Goal: Information Seeking & Learning: Check status

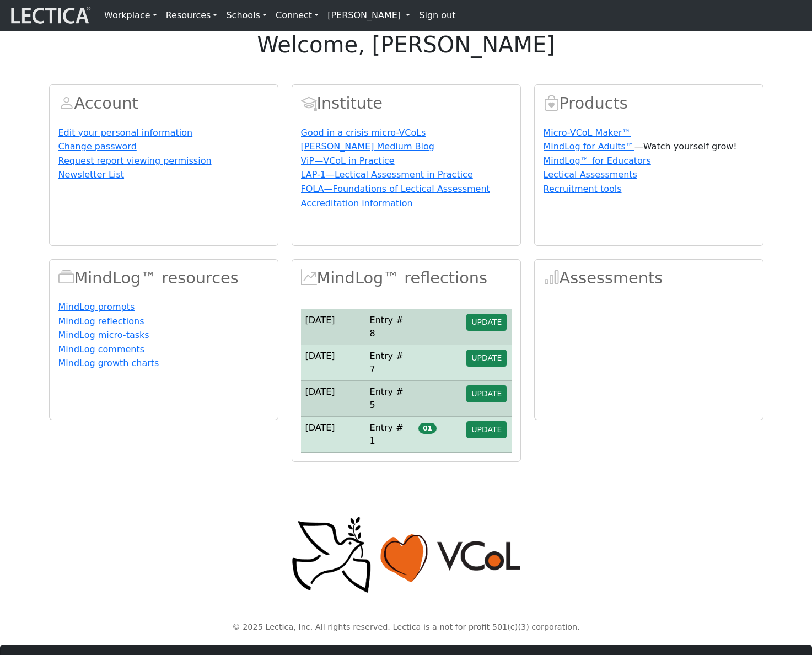
click at [439, 58] on h1 "welcome, Francis Marshall" at bounding box center [406, 44] width 812 height 26
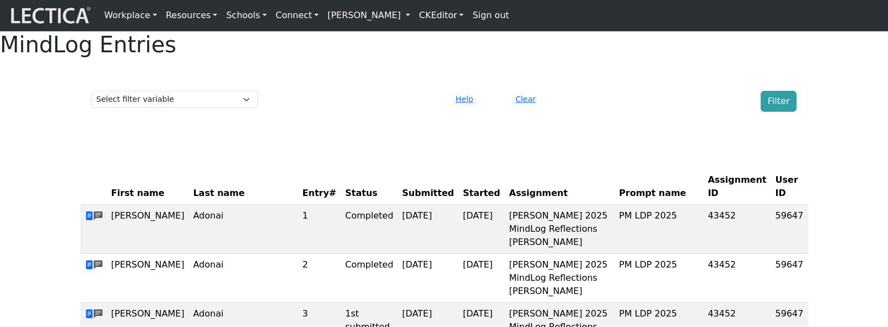
click at [400, 17] on link "[PERSON_NAME]" at bounding box center [368, 15] width 91 height 22
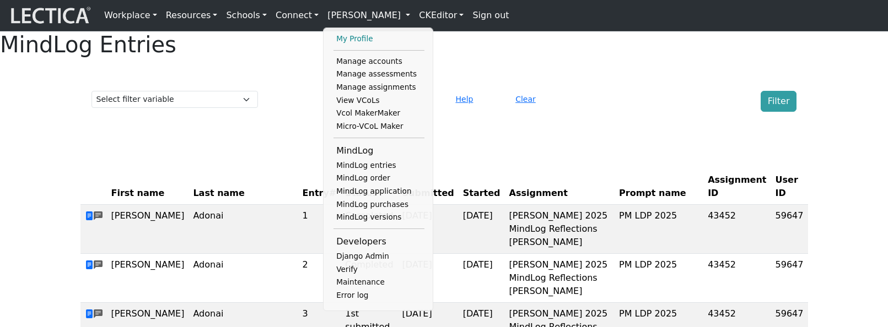
click at [353, 42] on link "My Profile" at bounding box center [378, 39] width 91 height 13
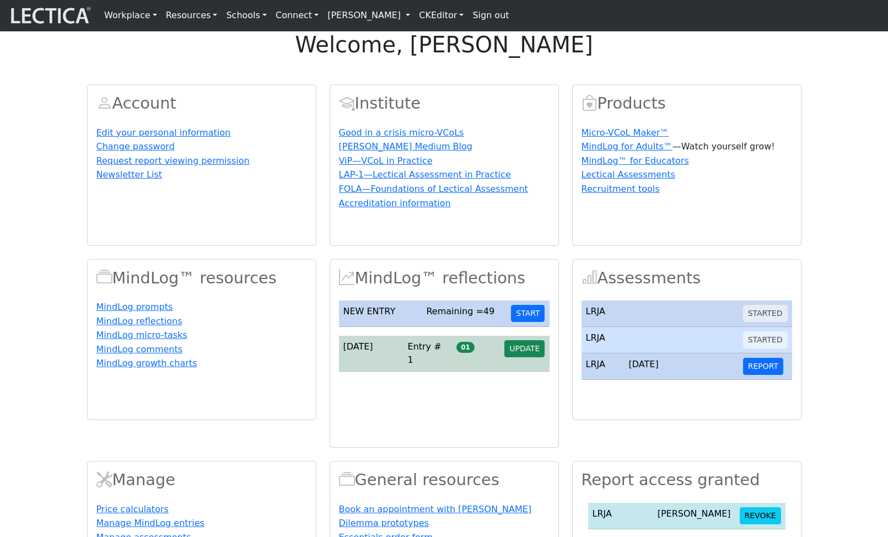
click at [818, 272] on section "Account Edit your personal information Change password Request report viewing p…" at bounding box center [444, 346] width 888 height 551
click at [528, 322] on button "START" at bounding box center [528, 313] width 34 height 17
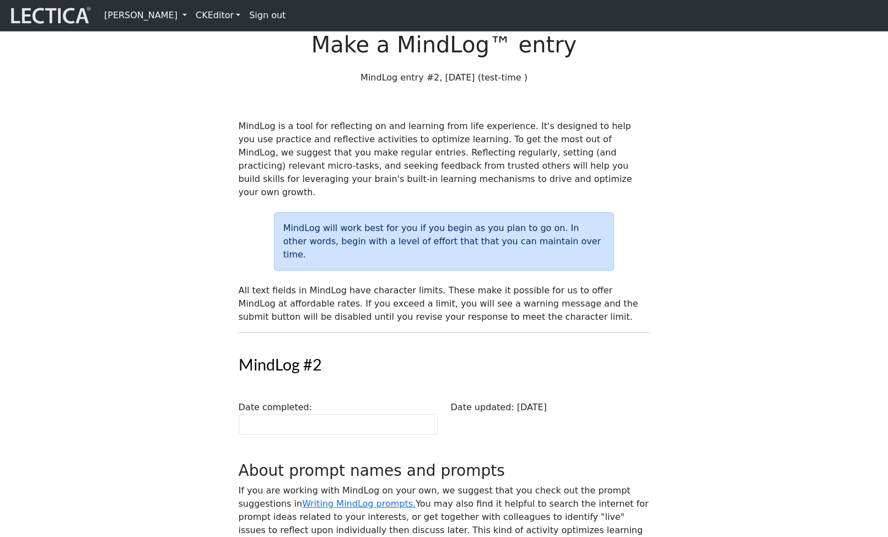
click at [494, 93] on div "MindLog entry #2, 2025-09-23 (test-time )" at bounding box center [444, 82] width 424 height 22
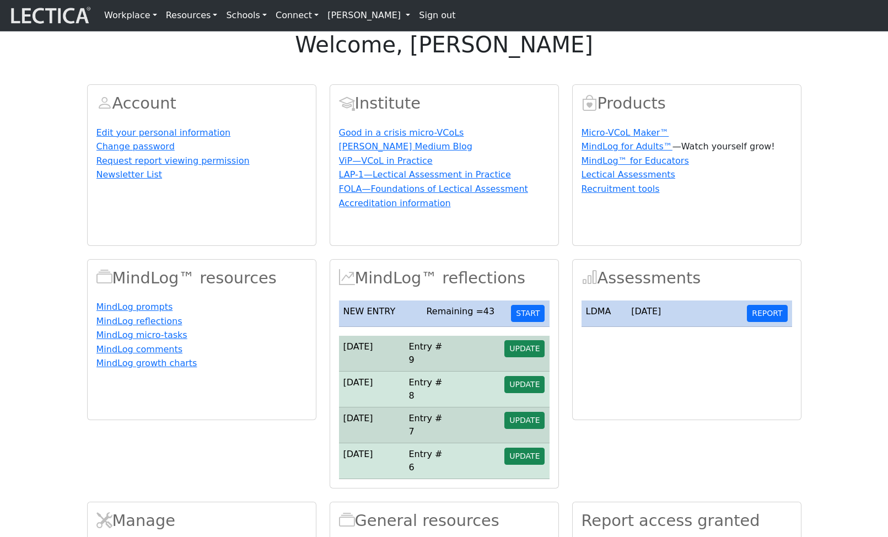
click at [349, 18] on link "[PERSON_NAME]" at bounding box center [368, 15] width 91 height 22
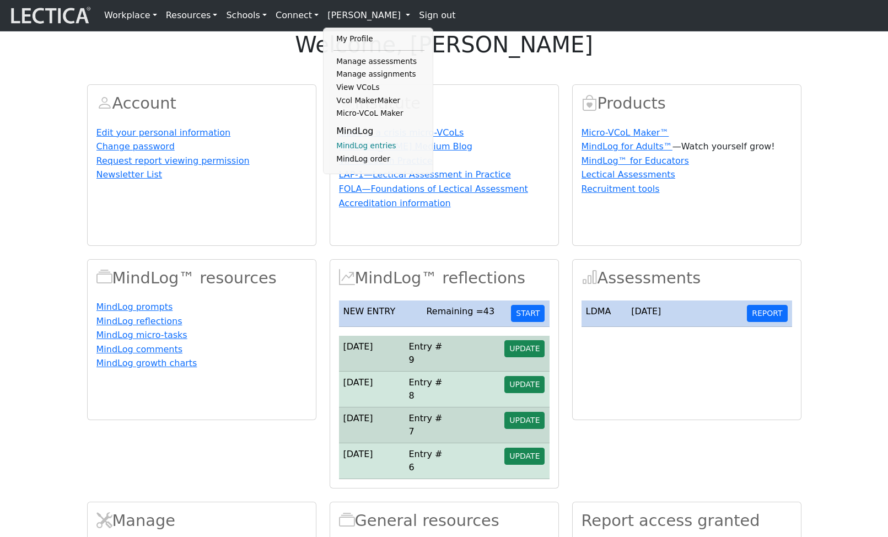
click at [371, 153] on link "MindLog entries" at bounding box center [378, 145] width 91 height 13
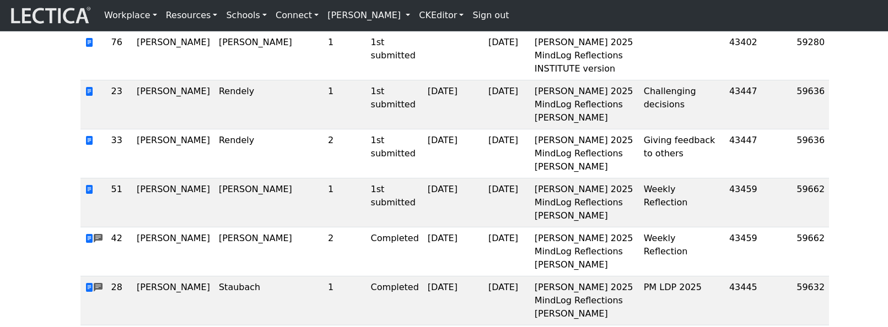
scroll to position [4117, 0]
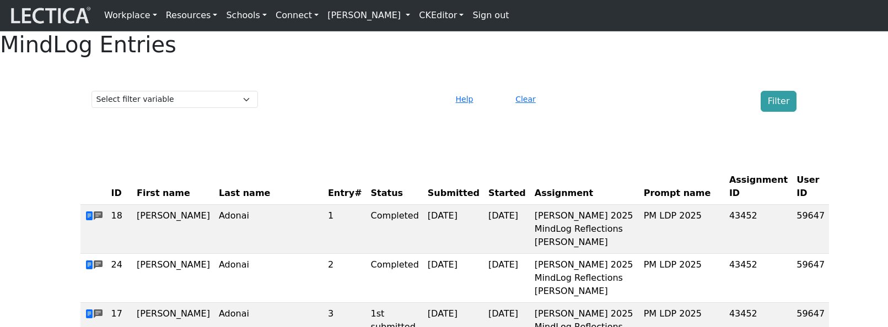
click at [618, 112] on div "Clear" at bounding box center [564, 101] width 120 height 21
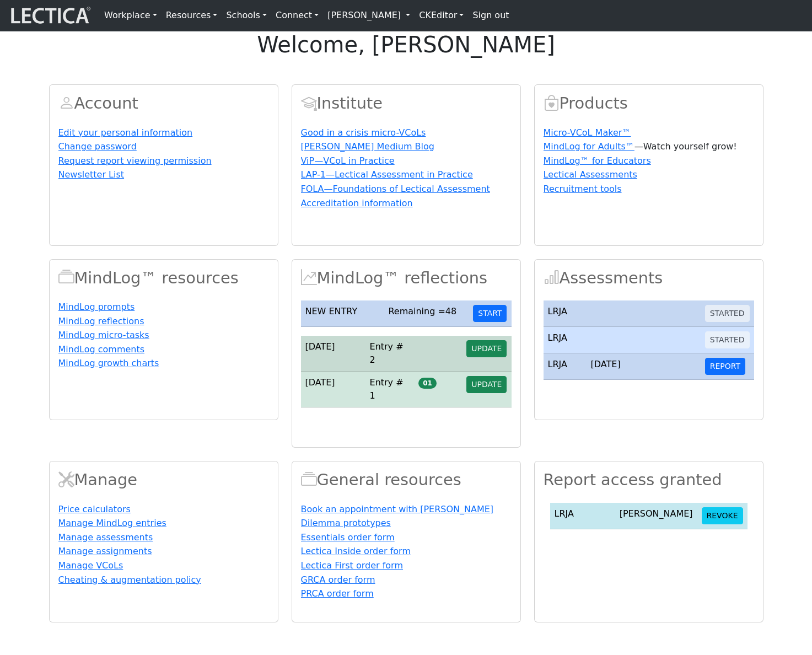
click at [405, 20] on link "[PERSON_NAME]" at bounding box center [368, 15] width 91 height 22
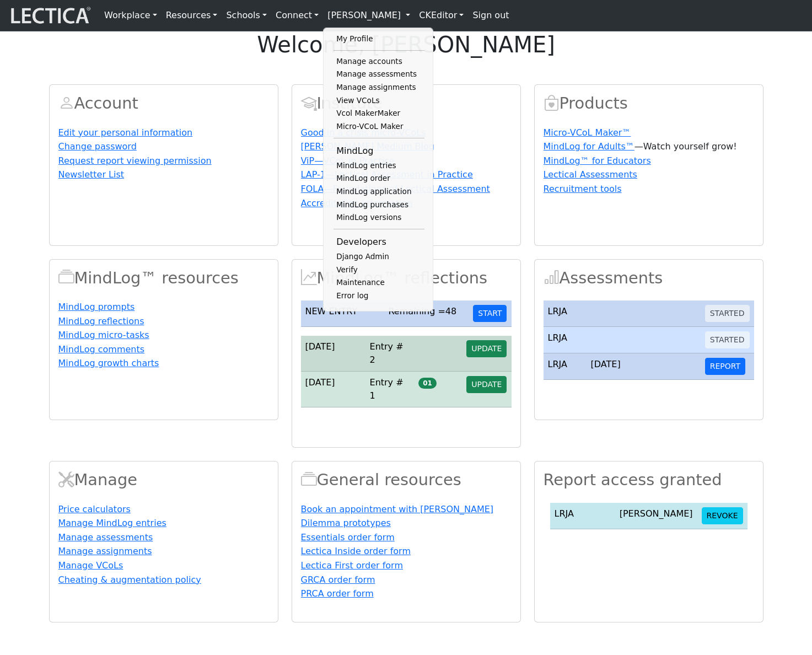
click at [494, 98] on div "Account Edit your personal information Change password Request report viewing p…" at bounding box center [405, 346] width 727 height 551
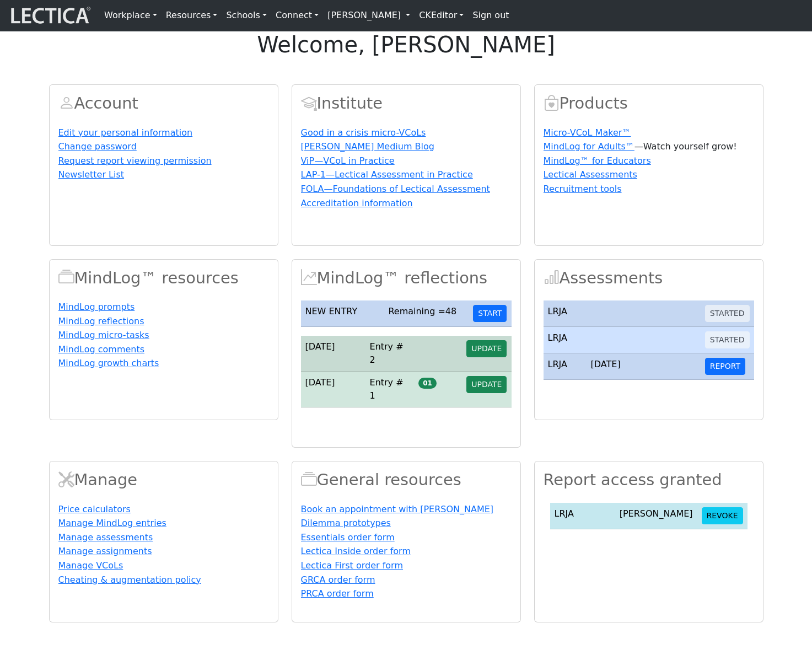
click at [392, 19] on link "[PERSON_NAME]" at bounding box center [368, 15] width 91 height 22
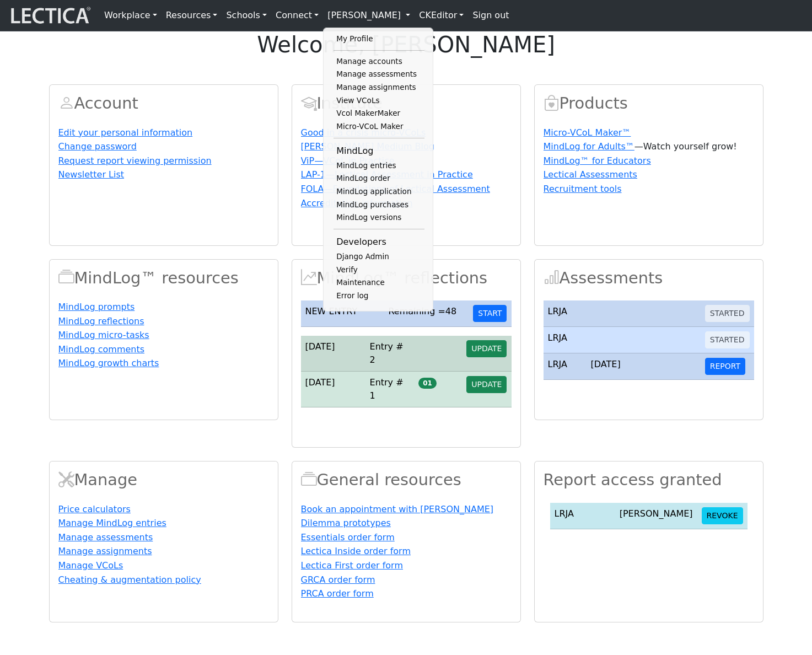
click at [403, 20] on link "[PERSON_NAME]" at bounding box center [368, 15] width 91 height 22
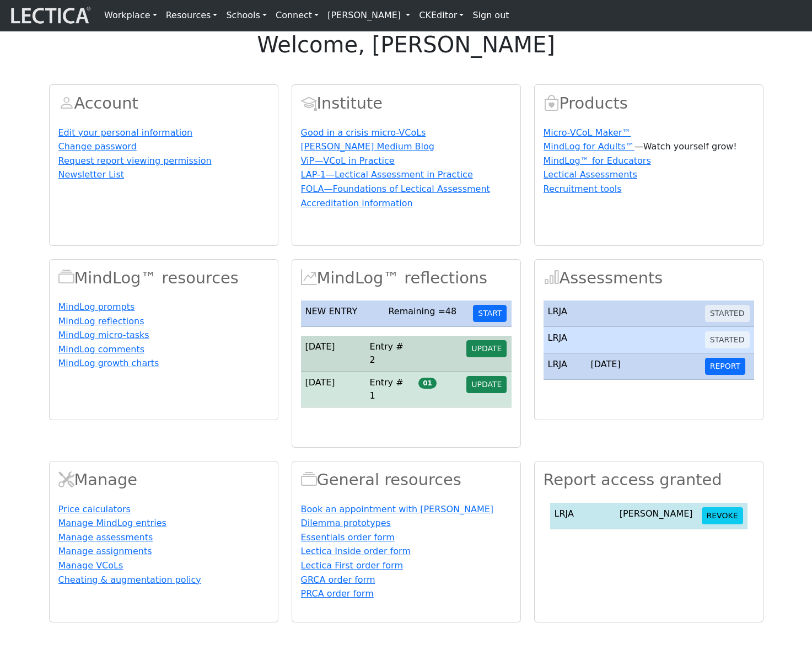
click at [53, 20] on img at bounding box center [49, 15] width 83 height 21
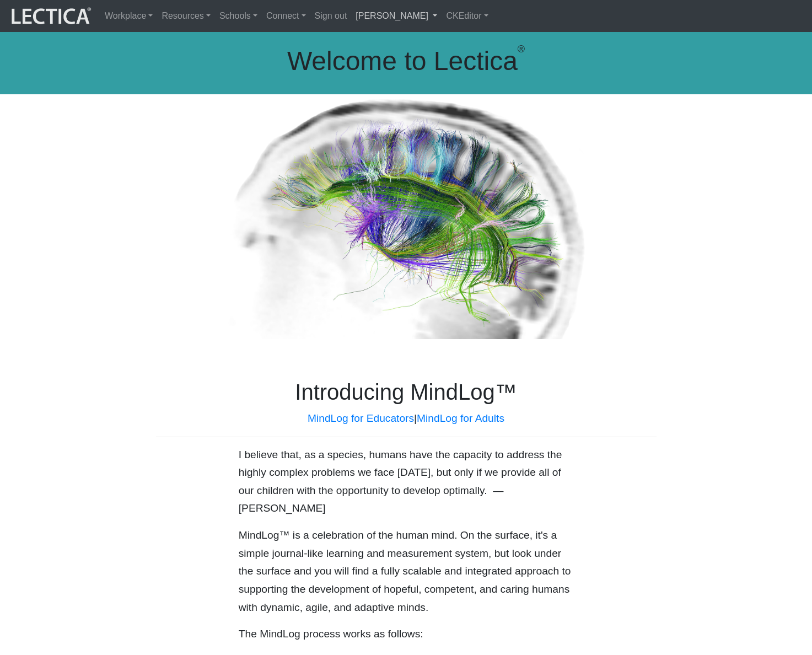
click at [416, 24] on link "[PERSON_NAME]" at bounding box center [396, 15] width 90 height 23
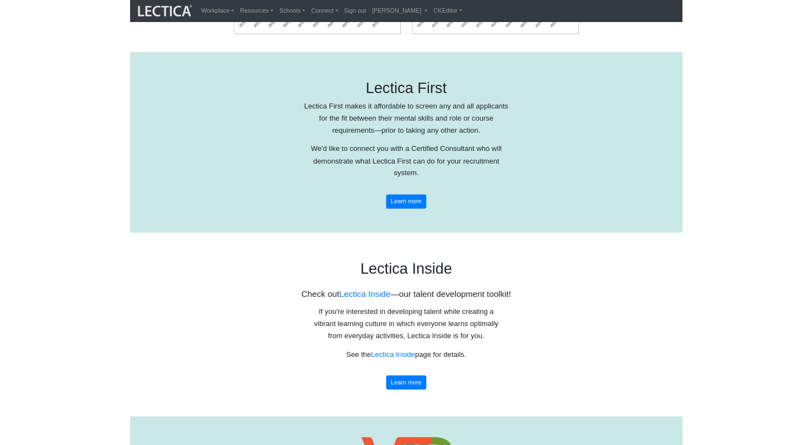
scroll to position [986, 0]
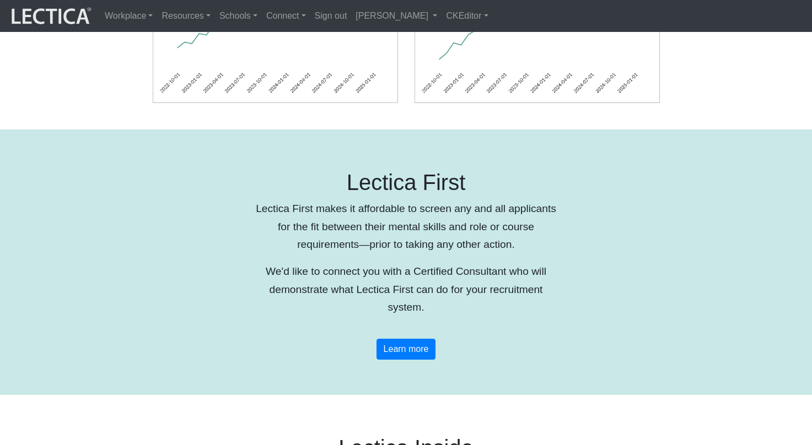
click at [660, 339] on div "Lectica First Lectica First makes it affordable to screen any and all applicant…" at bounding box center [406, 263] width 812 height 266
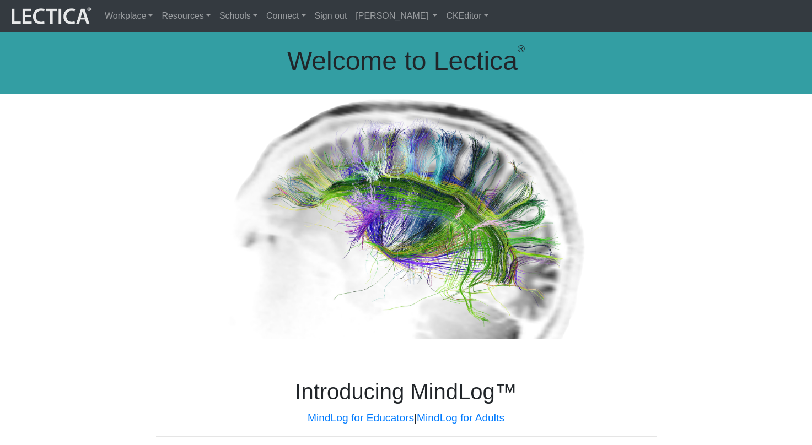
scroll to position [986, 0]
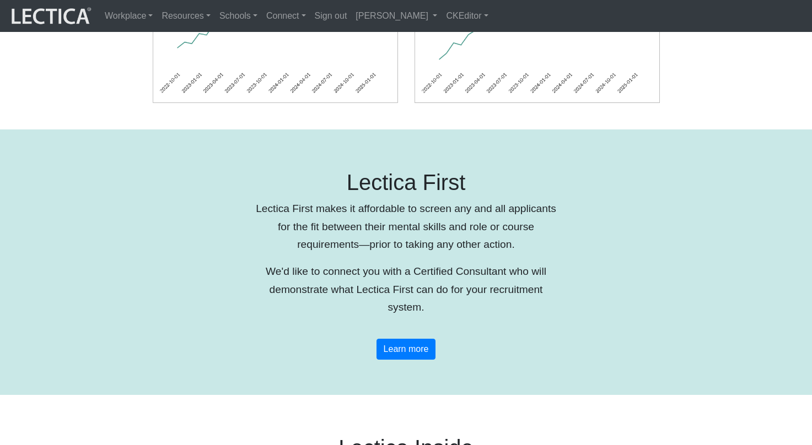
click at [709, 220] on div "Lectica First Lectica First makes it affordable to screen any and all applicant…" at bounding box center [405, 271] width 775 height 230
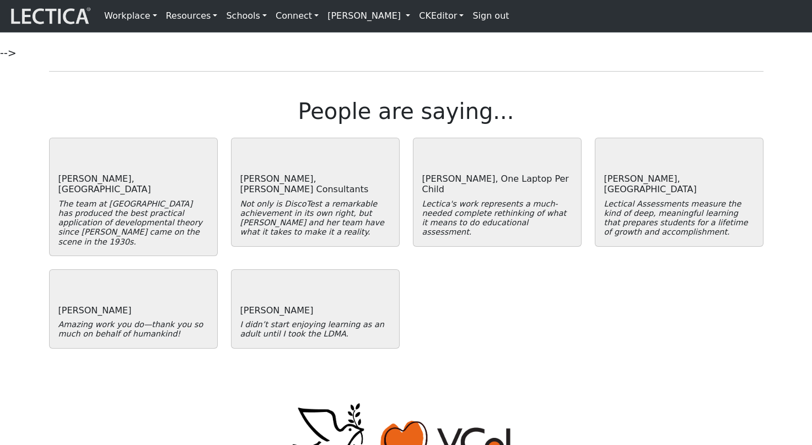
scroll to position [2544, 0]
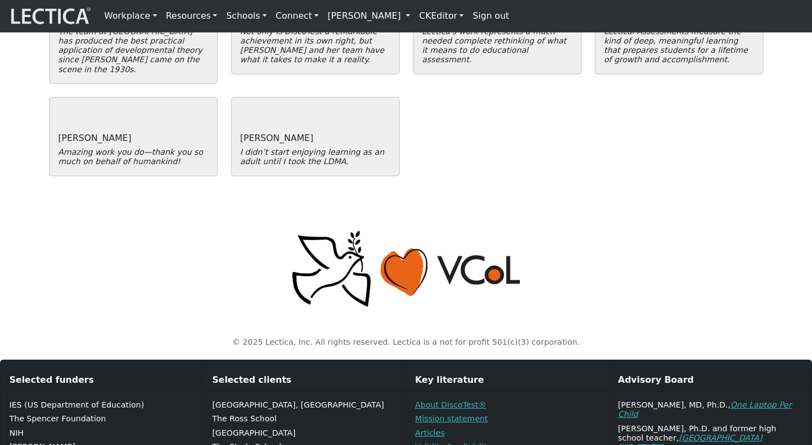
click at [694, 336] on p "© 2025 Lectica, Inc. All rights reserved. Lectica is a not for profit 501(c)(3)…" at bounding box center [406, 342] width 714 height 13
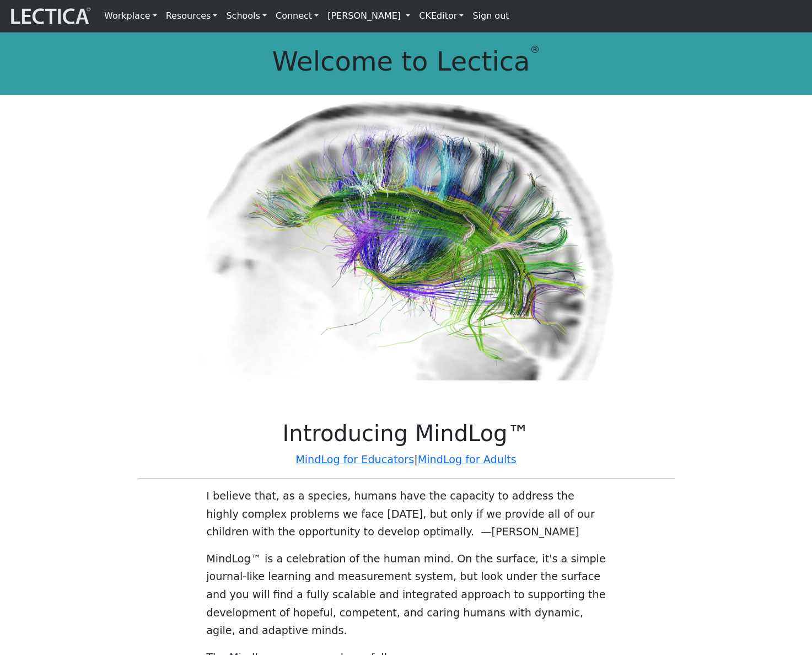
click at [406, 20] on link "[PERSON_NAME]" at bounding box center [368, 15] width 91 height 23
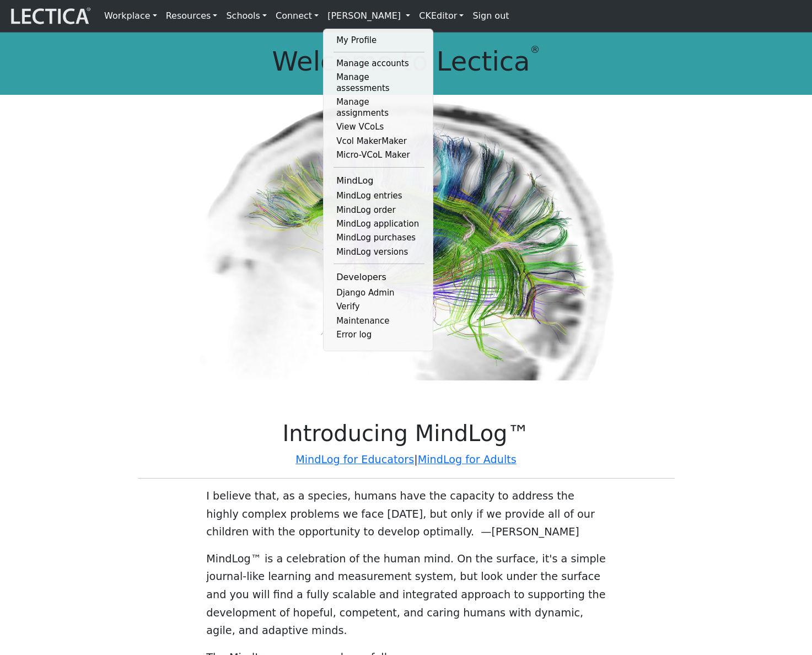
click at [693, 255] on p at bounding box center [406, 237] width 714 height 285
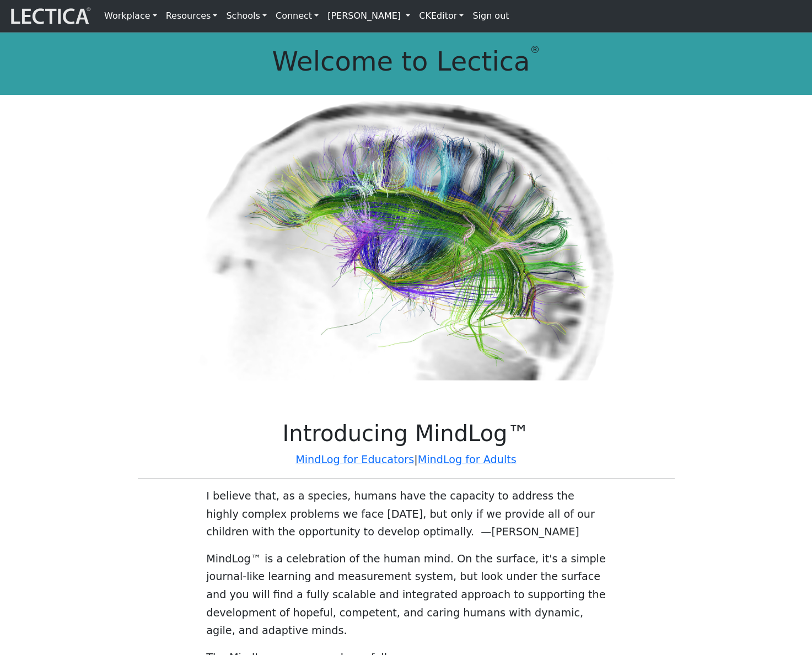
click at [407, 23] on link "[PERSON_NAME]" at bounding box center [368, 15] width 91 height 23
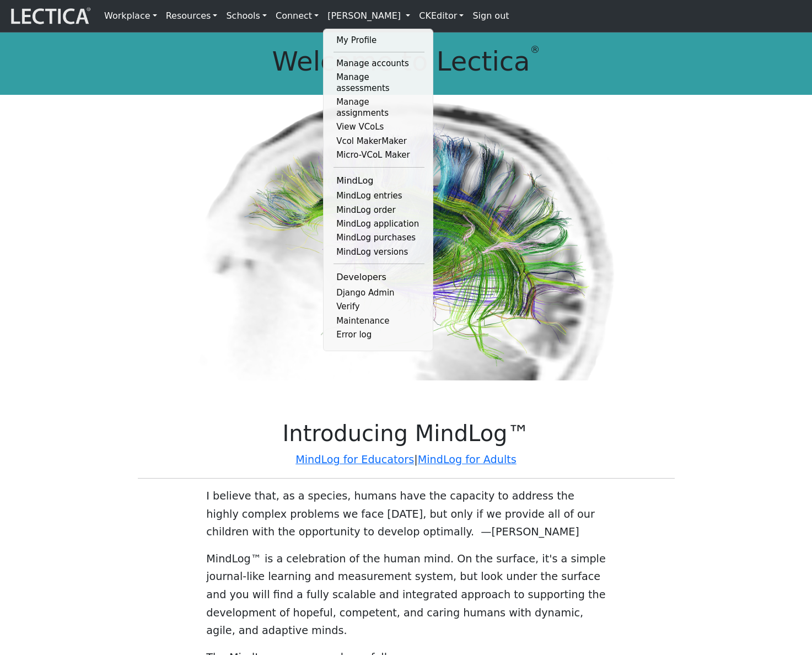
click at [705, 151] on p at bounding box center [406, 237] width 714 height 285
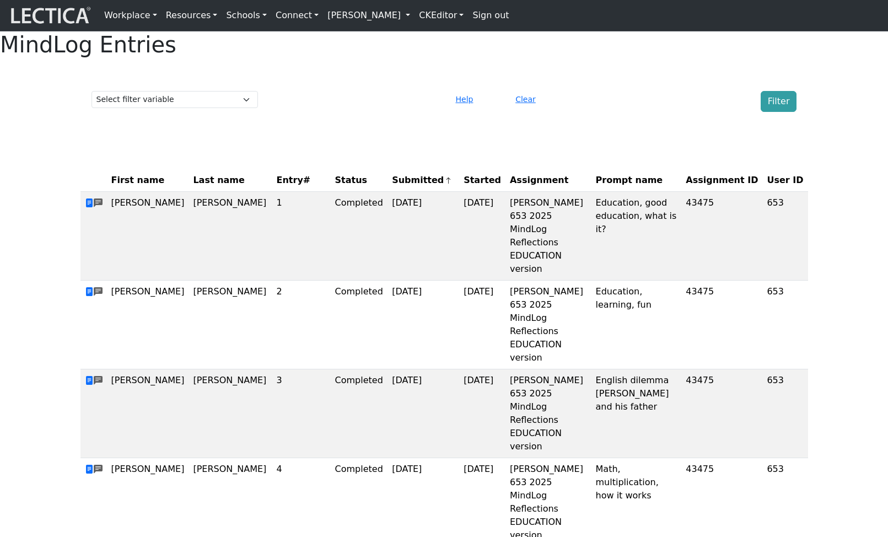
click at [277, 187] on span "Entry#" at bounding box center [302, 180] width 50 height 13
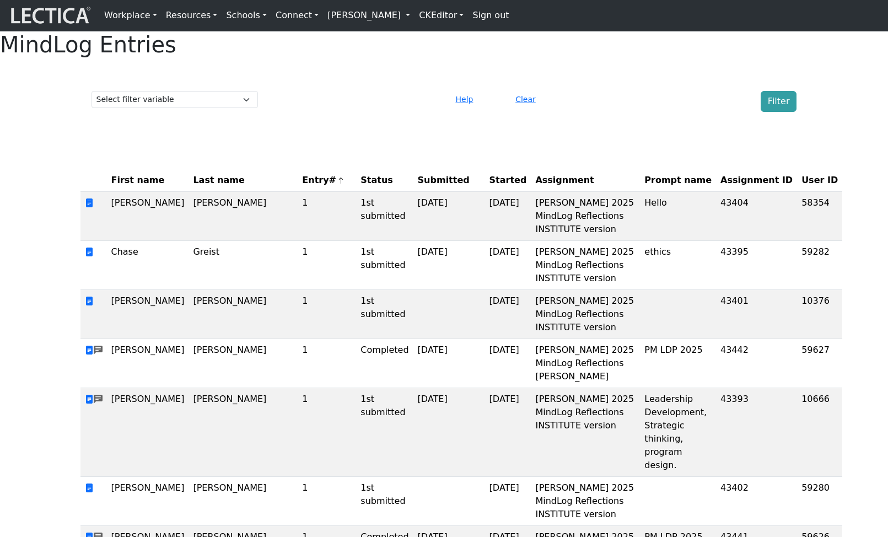
click at [302, 187] on span "Entry#" at bounding box center [327, 180] width 50 height 13
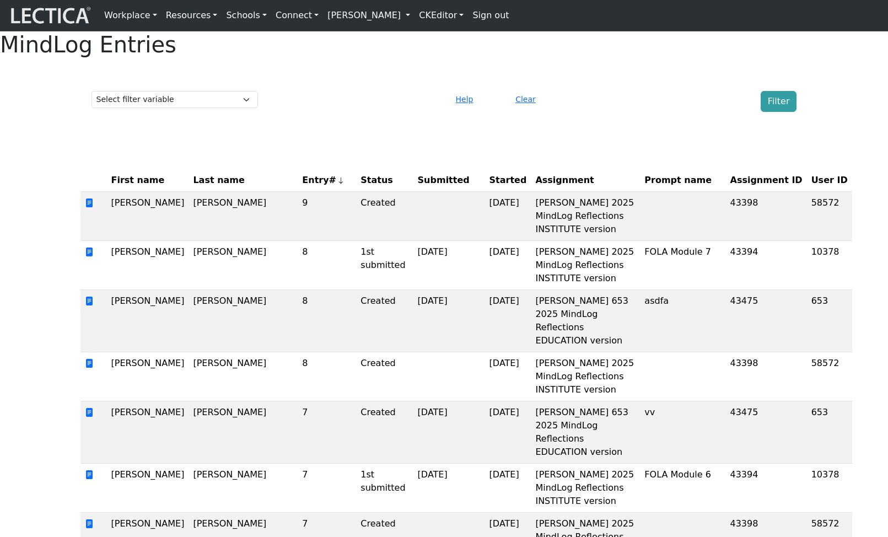
click at [196, 192] on th "Last name" at bounding box center [242, 180] width 109 height 23
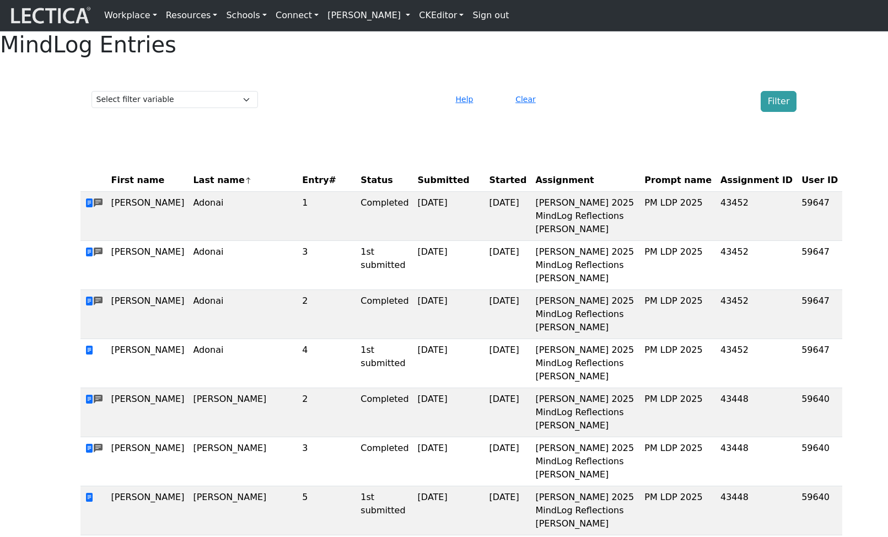
click at [196, 192] on th "Last name" at bounding box center [242, 180] width 109 height 23
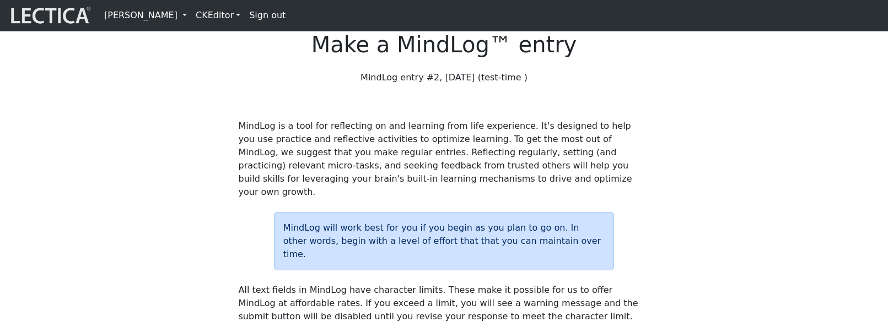
click at [191, 24] on link "[PERSON_NAME]" at bounding box center [145, 15] width 91 height 22
click at [191, 23] on link "[PERSON_NAME]" at bounding box center [145, 15] width 91 height 22
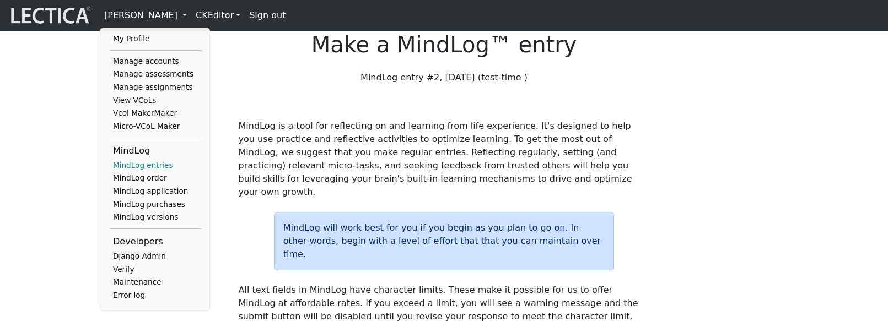
click at [151, 171] on link "MindLog entries" at bounding box center [155, 165] width 91 height 13
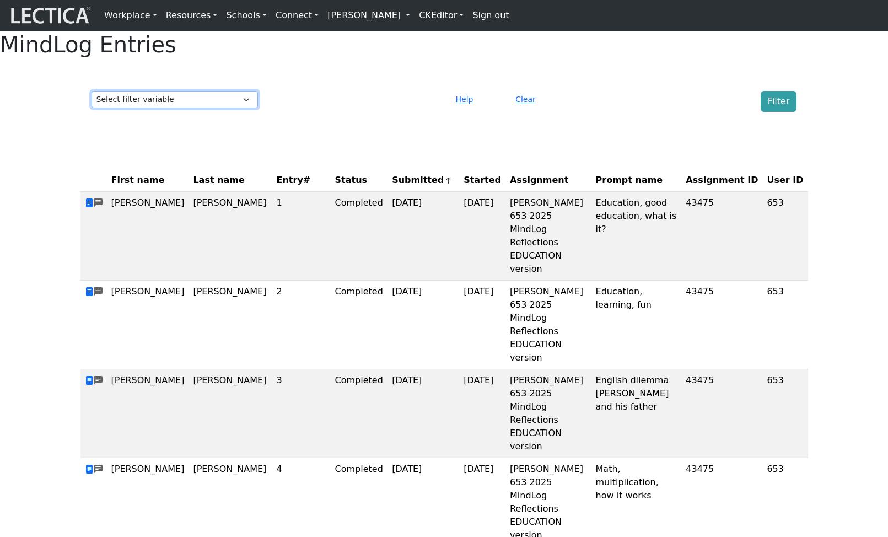
click at [237, 108] on select "Select filter variable First name Last name Entry# Status Submitted Started Ass…" at bounding box center [174, 99] width 166 height 17
select select "status"
click at [91, 108] on select "Select filter variable First name Last name Entry# Status Submitted Started Ass…" at bounding box center [174, 99] width 166 height 17
select select
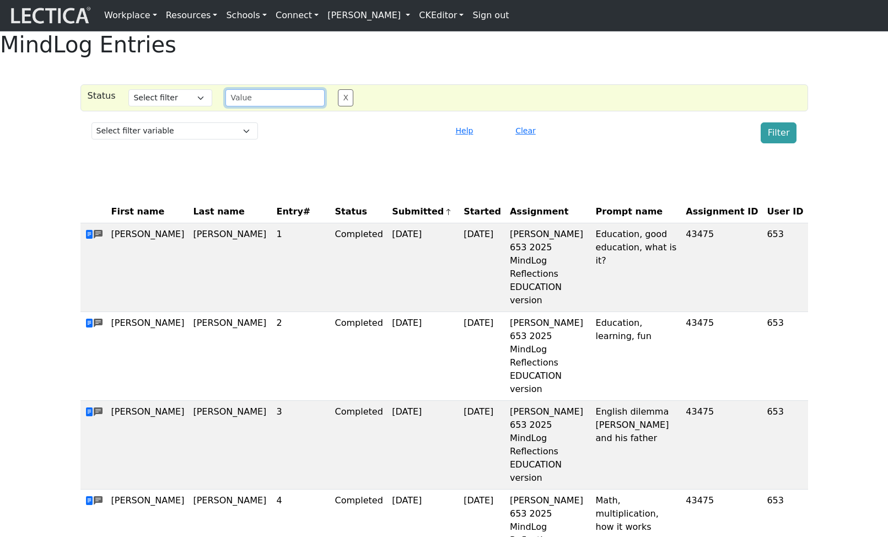
click at [249, 106] on input "text" at bounding box center [274, 97] width 99 height 17
click at [525, 139] on button "Clear" at bounding box center [525, 130] width 30 height 17
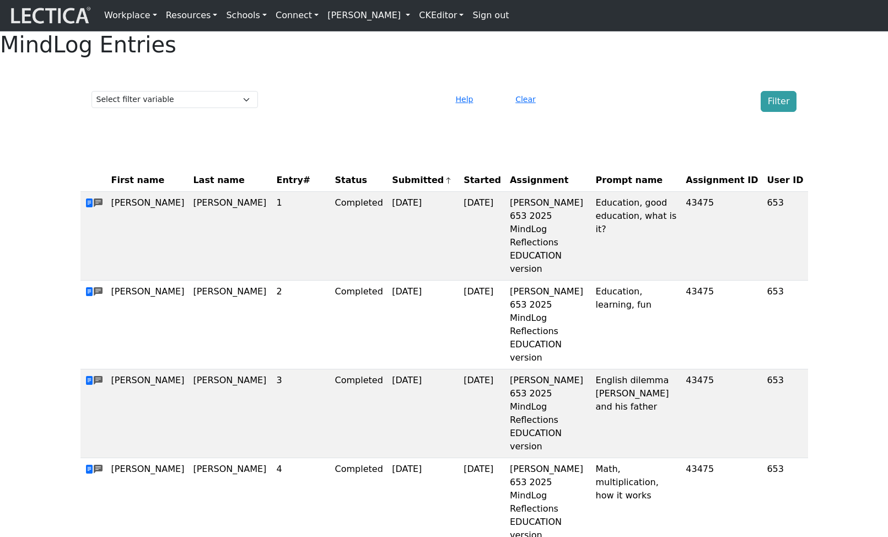
click at [395, 187] on span "Submitted" at bounding box center [422, 180] width 60 height 13
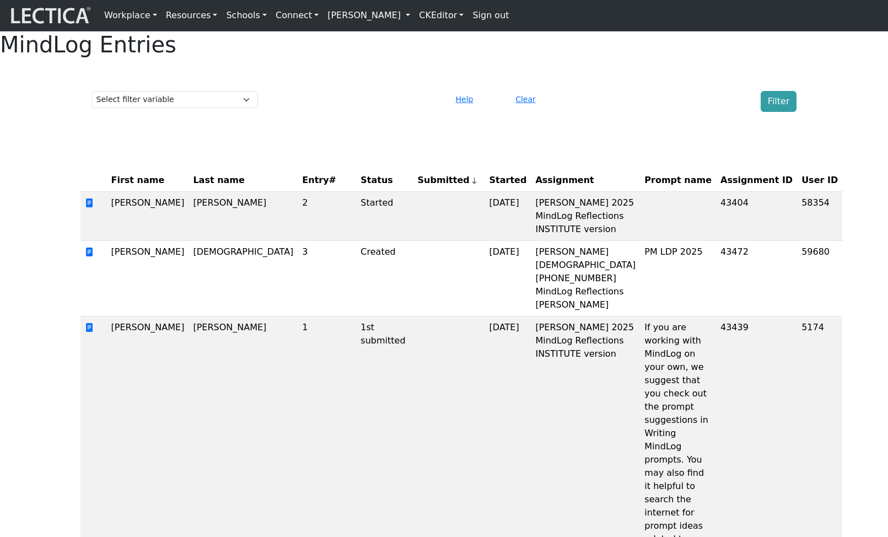
click at [302, 187] on span "Entry#" at bounding box center [327, 180] width 50 height 13
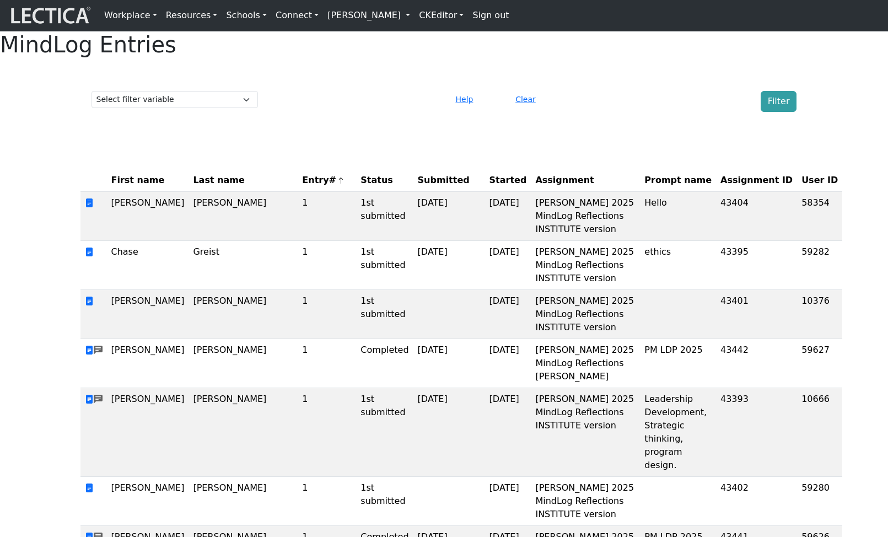
click at [302, 187] on span "Entry#" at bounding box center [327, 180] width 50 height 13
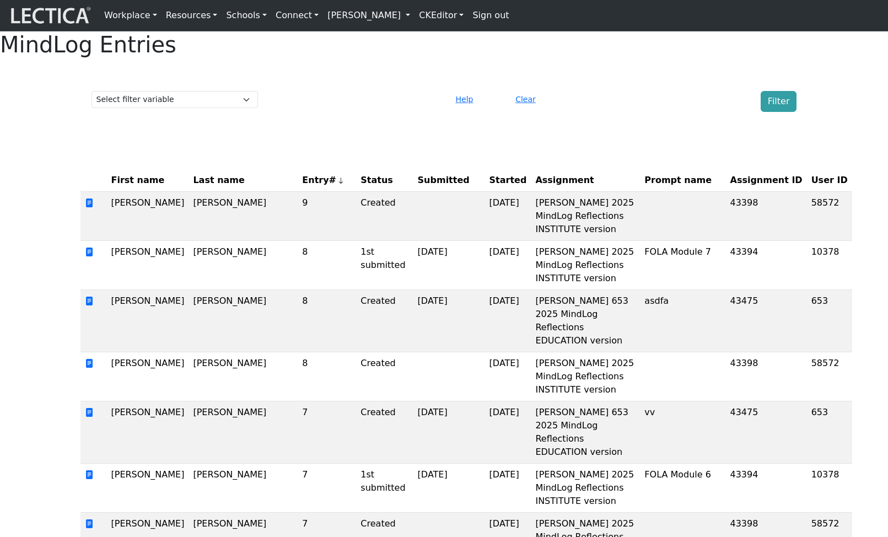
click at [190, 192] on th "Last name" at bounding box center [242, 180] width 109 height 23
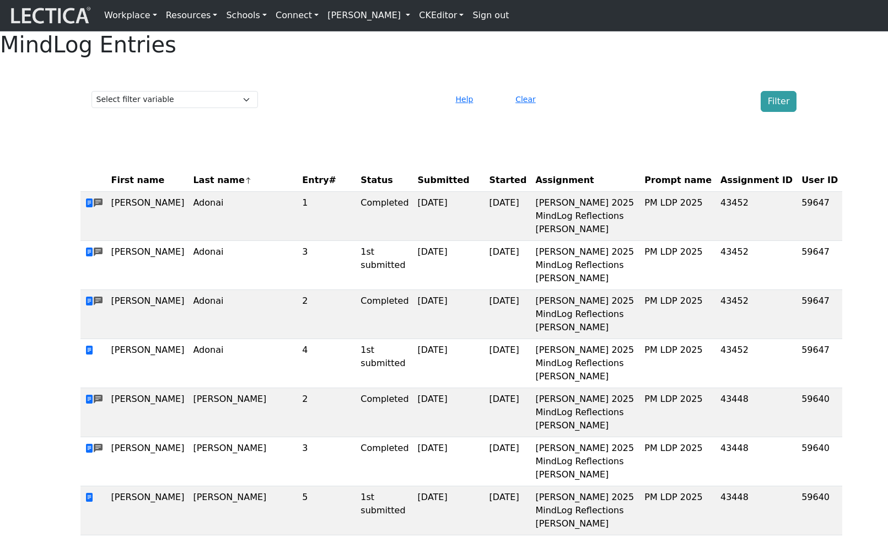
click at [190, 192] on th "Last name" at bounding box center [242, 180] width 109 height 23
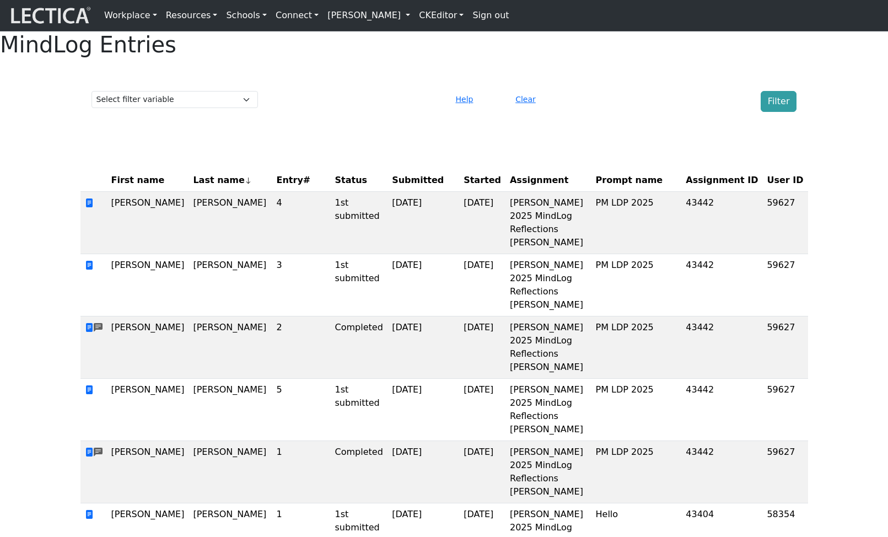
click at [131, 187] on span "First name" at bounding box center [137, 180] width 53 height 13
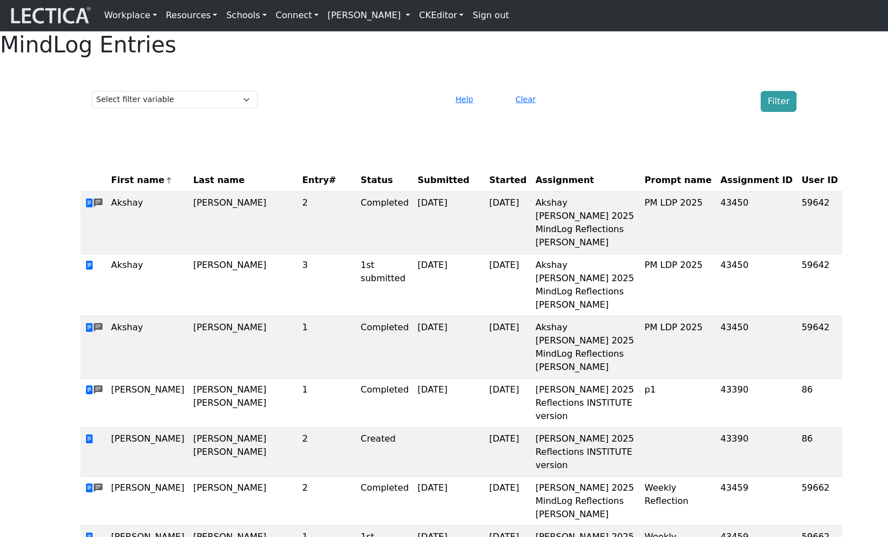
click at [131, 187] on span "First name" at bounding box center [142, 180] width 62 height 13
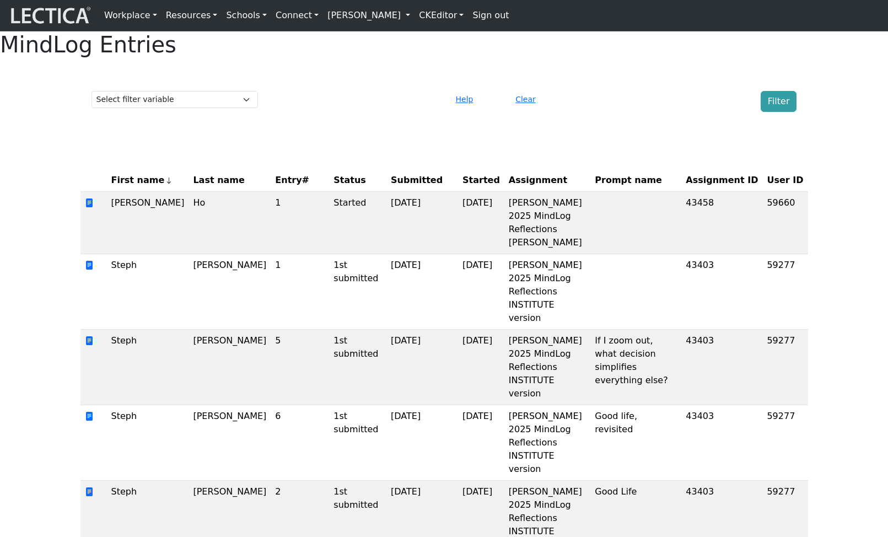
click at [509, 187] on span "Assignment" at bounding box center [538, 180] width 58 height 13
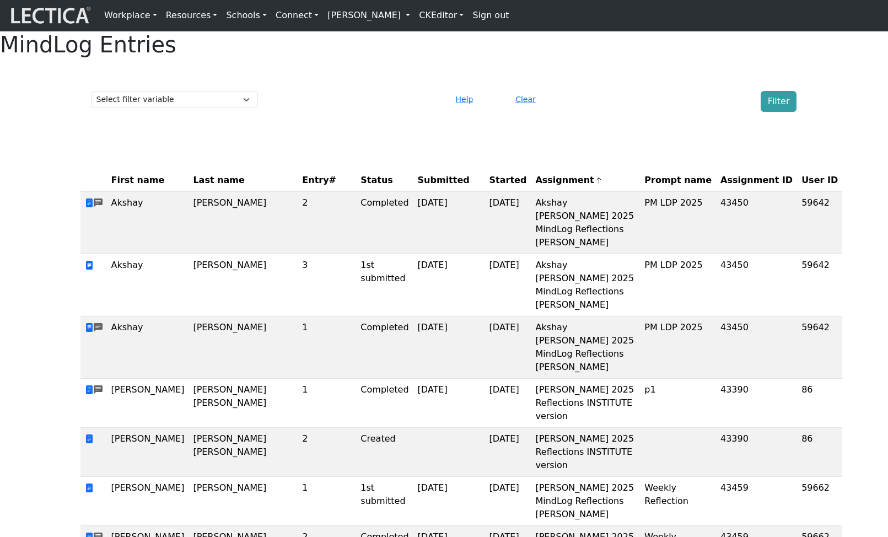
click at [535, 187] on span "Assignment" at bounding box center [568, 180] width 67 height 13
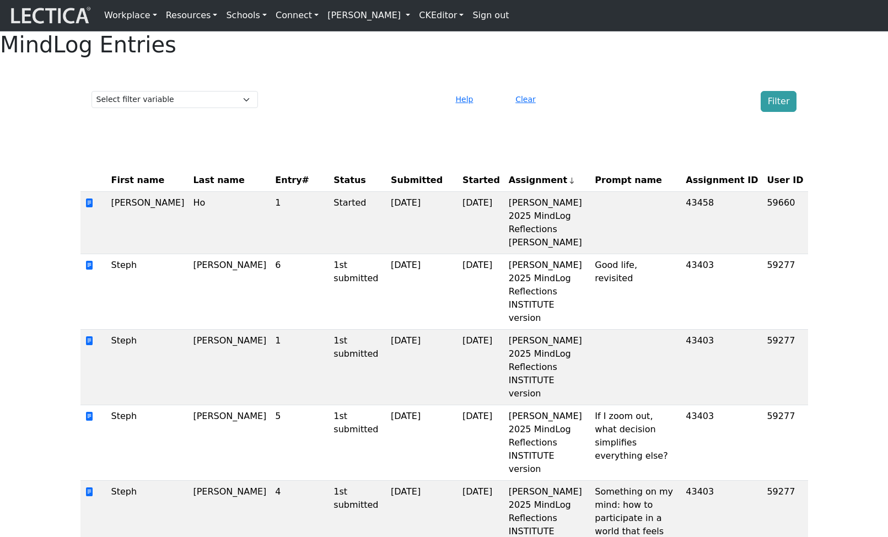
click at [729, 187] on span "Assignment ID" at bounding box center [722, 180] width 72 height 13
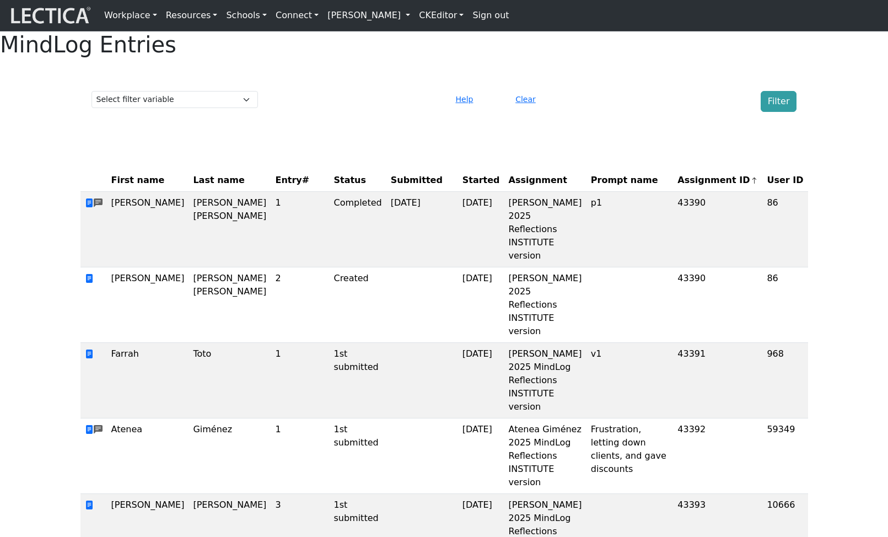
click at [724, 187] on span "Assignment ID" at bounding box center [717, 180] width 80 height 13
